Goal: Obtain resource: Download file/media

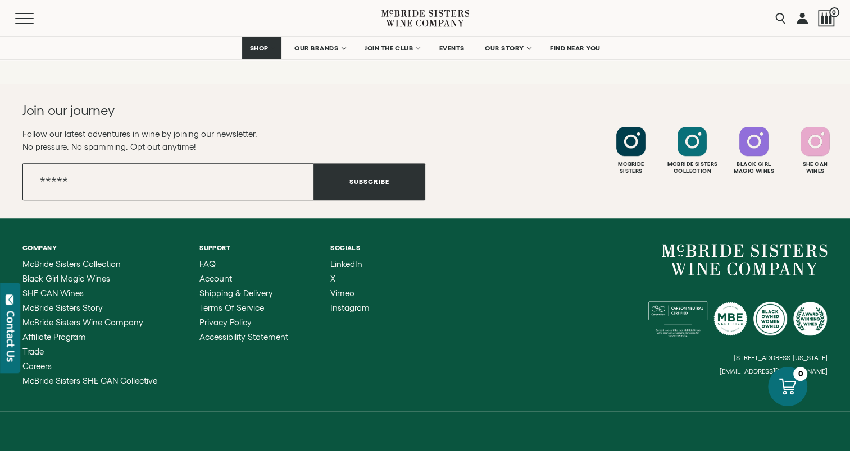
scroll to position [5098, 0]
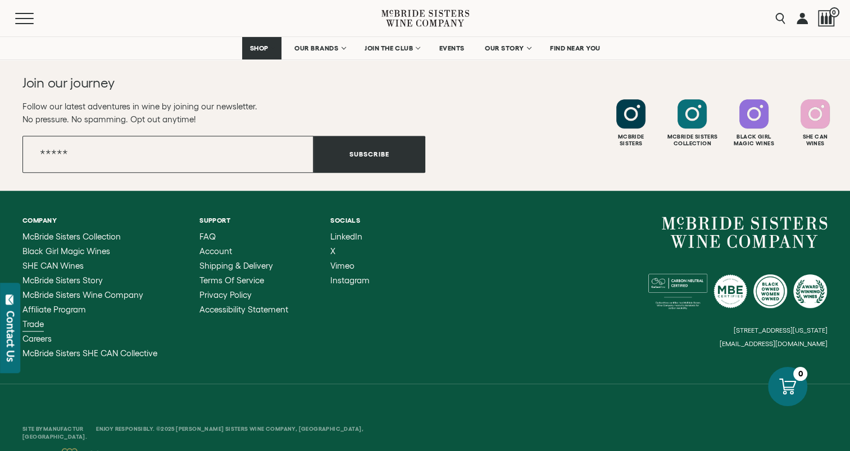
click at [28, 320] on span "Trade" at bounding box center [32, 325] width 21 height 10
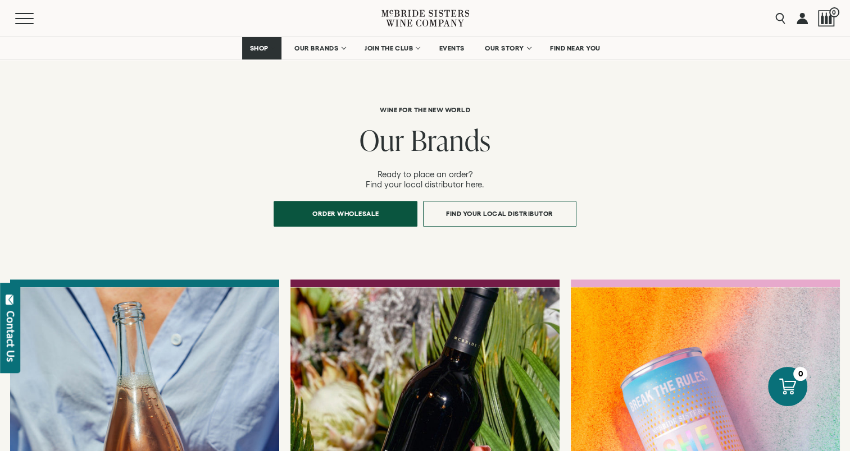
scroll to position [1067, 0]
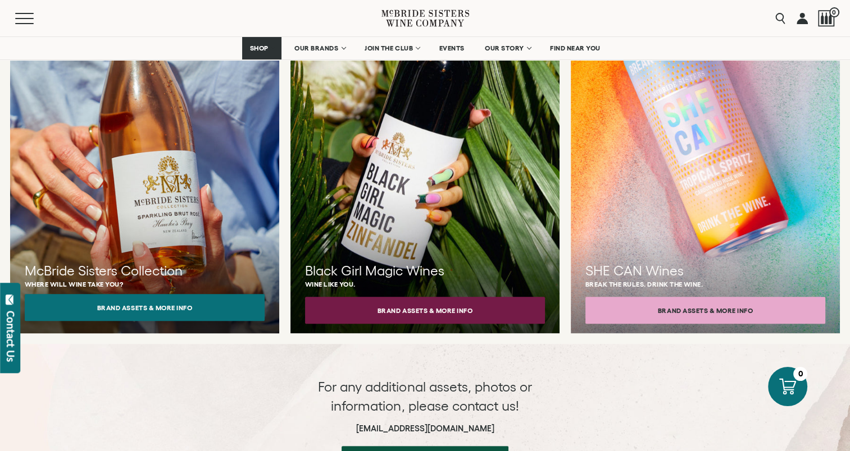
click at [236, 294] on button "Brand Assets & More Info" at bounding box center [145, 307] width 240 height 27
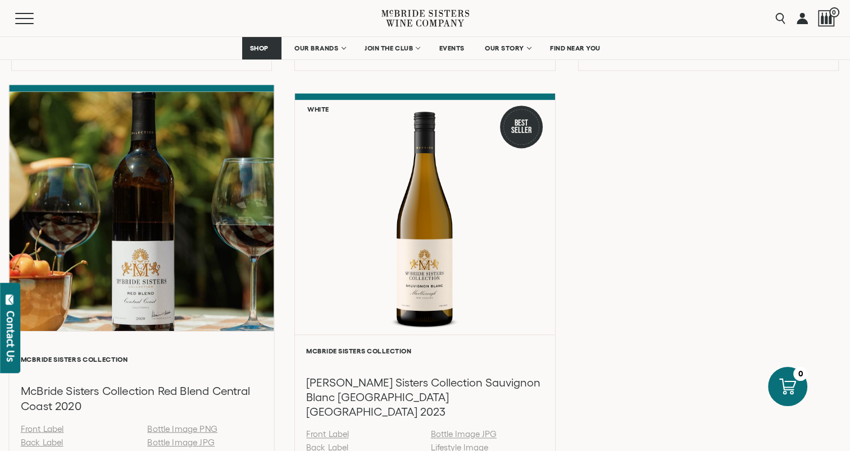
scroll to position [1685, 0]
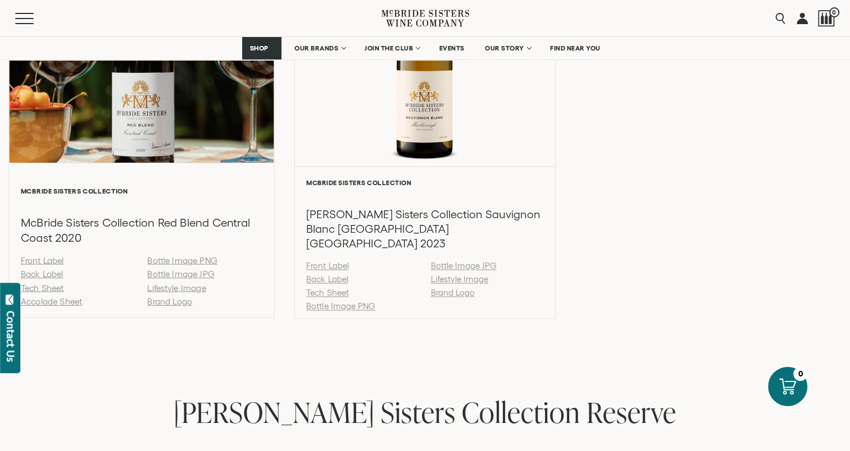
drag, startPoint x: 172, startPoint y: 261, endPoint x: 285, endPoint y: 270, distance: 113.2
click at [173, 270] on link "Bottle Image JPG" at bounding box center [180, 275] width 67 height 10
click at [56, 283] on link "Tech Sheet" at bounding box center [42, 288] width 43 height 10
drag, startPoint x: 40, startPoint y: 289, endPoint x: 98, endPoint y: 295, distance: 58.1
click at [40, 297] on link "Accolade Sheet" at bounding box center [51, 302] width 61 height 10
